Goal: Information Seeking & Learning: Learn about a topic

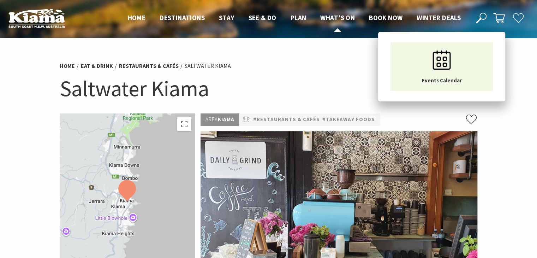
click at [340, 12] on li "What’s On Events Calendar" at bounding box center [337, 17] width 35 height 11
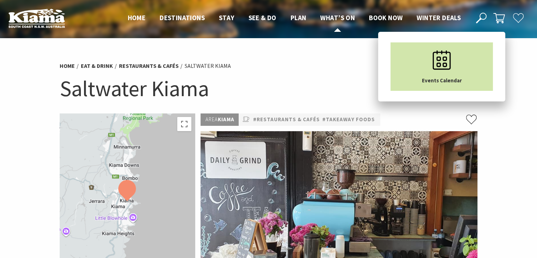
click at [442, 65] on use "Main Menu" at bounding box center [442, 59] width 18 height 19
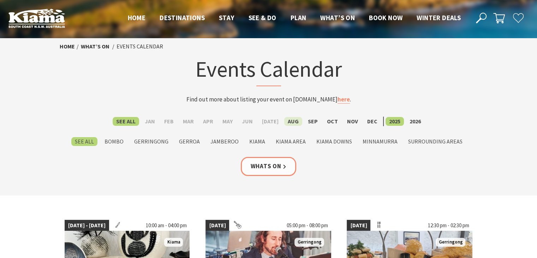
click at [290, 120] on label "Aug" at bounding box center [293, 121] width 18 height 9
click at [0, 0] on input "Aug" at bounding box center [0, 0] width 0 height 0
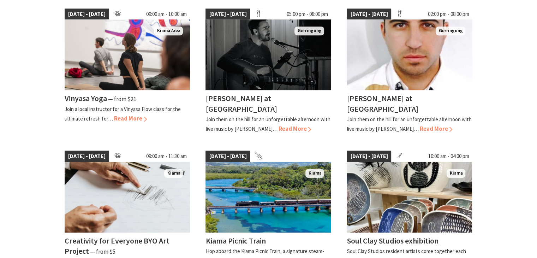
scroll to position [530, 0]
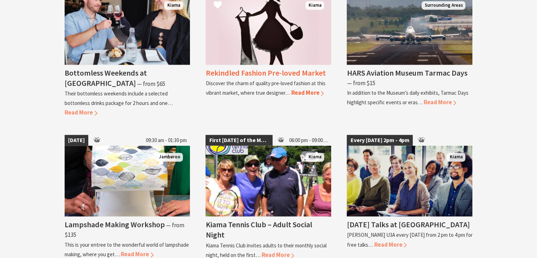
scroll to position [883, 0]
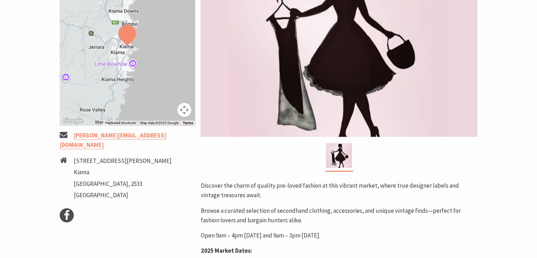
scroll to position [353, 0]
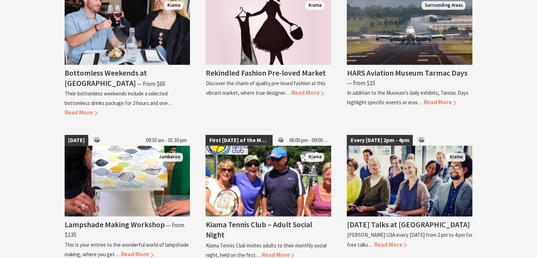
scroll to position [1236, 0]
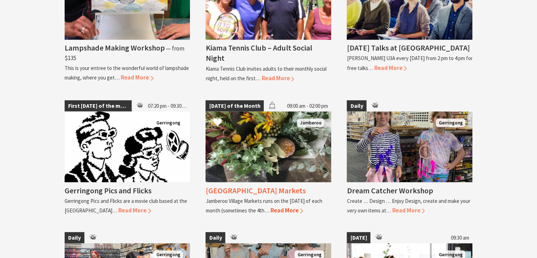
click at [295, 206] on span "Read More" at bounding box center [286, 210] width 33 height 8
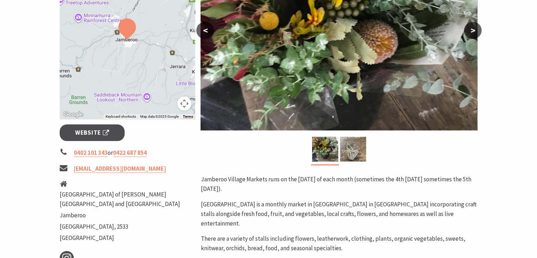
scroll to position [177, 0]
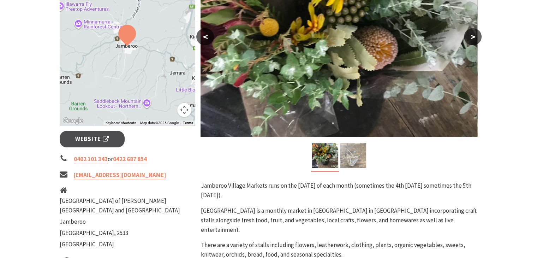
click at [360, 153] on img at bounding box center [353, 155] width 26 height 25
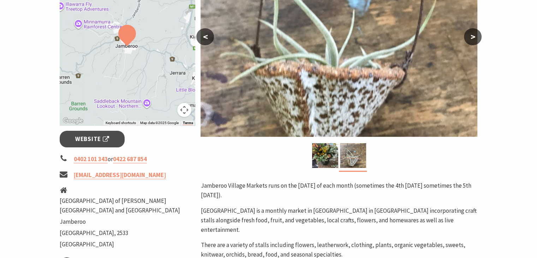
scroll to position [0, 0]
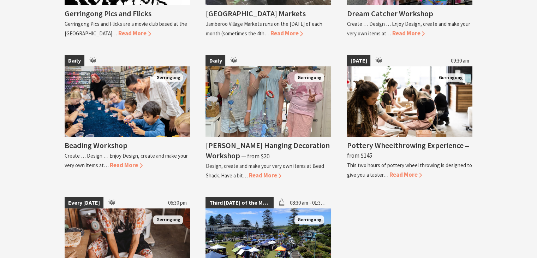
scroll to position [1589, 0]
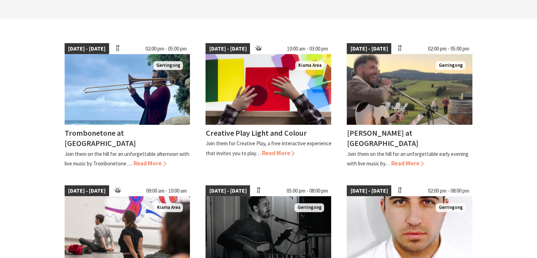
scroll to position [0, 0]
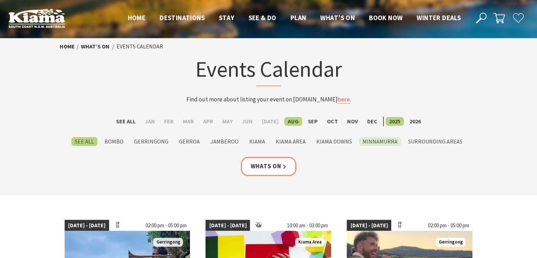
click at [376, 141] on label "Minnamurra" at bounding box center [380, 141] width 42 height 9
click at [0, 0] on input "Minnamurra" at bounding box center [0, 0] width 0 height 0
